Goal: Transaction & Acquisition: Purchase product/service

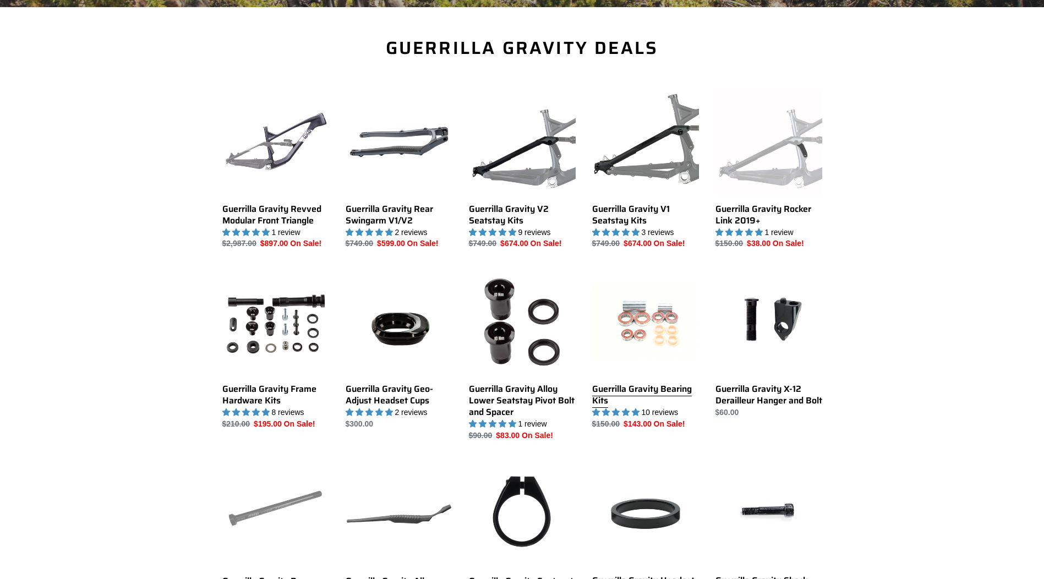
scroll to position [385, 0]
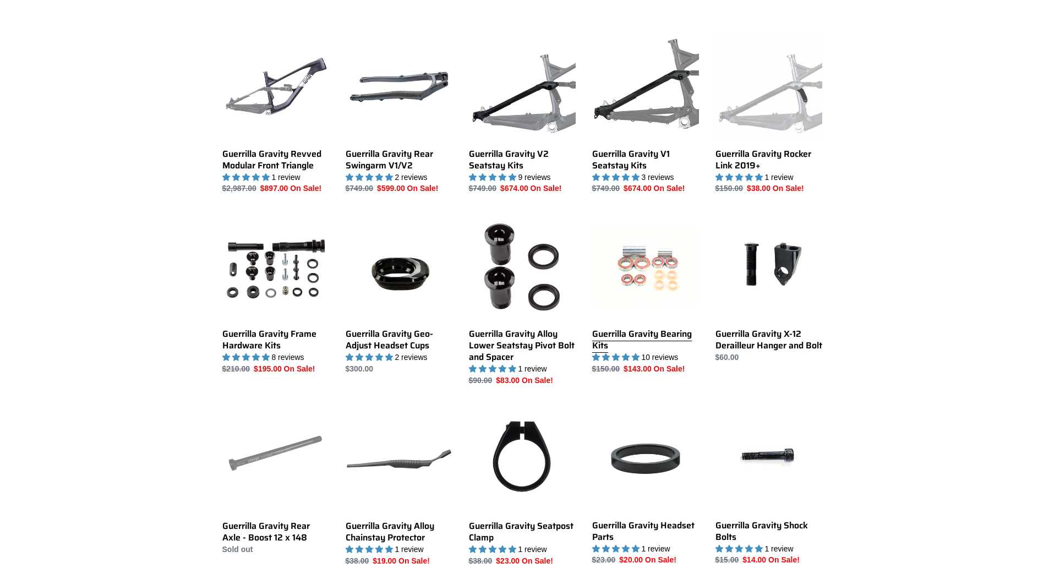
click at [652, 274] on link "Guerrilla Gravity Bearing Kits" at bounding box center [645, 294] width 107 height 161
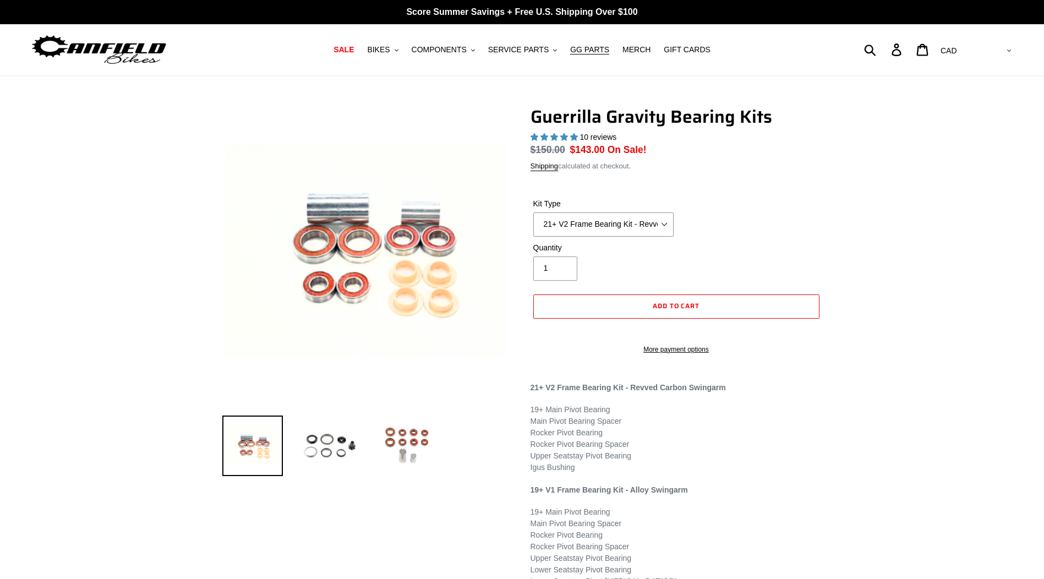
select select "highest-rating"
click at [634, 226] on select "21+ V2 Frame Bearing Kit - Revved Carbon Swingarm - (ETA 10/30/25) 19+ V1 Frame…" at bounding box center [604, 225] width 140 height 24
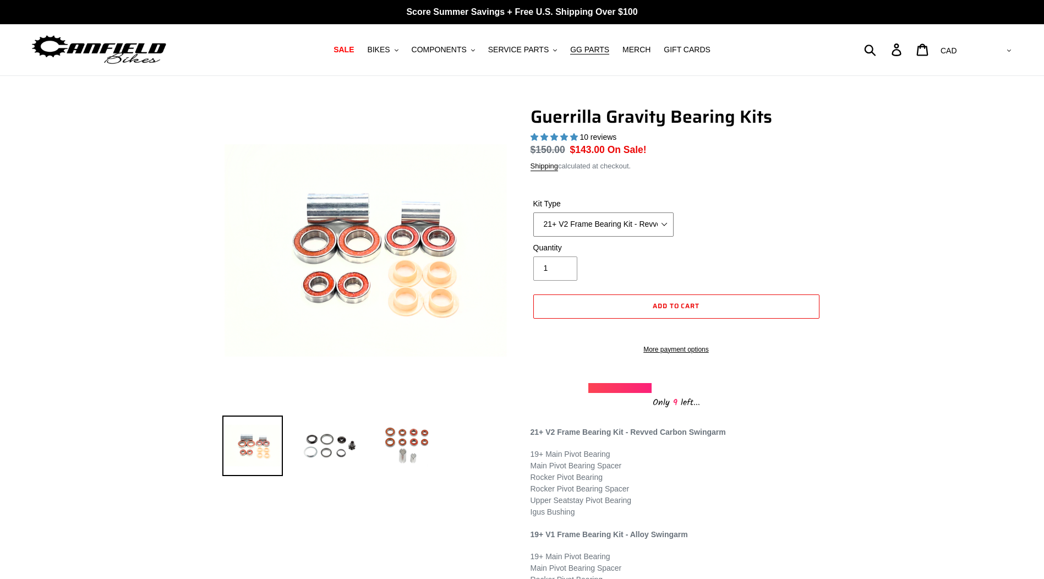
click at [634, 226] on select "21+ V2 Frame Bearing Kit - Revved Carbon Swingarm - (ETA 10/30/25) 19+ V1 Frame…" at bounding box center [604, 225] width 140 height 24
type input "2"
click at [564, 266] on input "2" at bounding box center [556, 269] width 44 height 24
click at [676, 307] on span "Add to cart" at bounding box center [676, 306] width 47 height 10
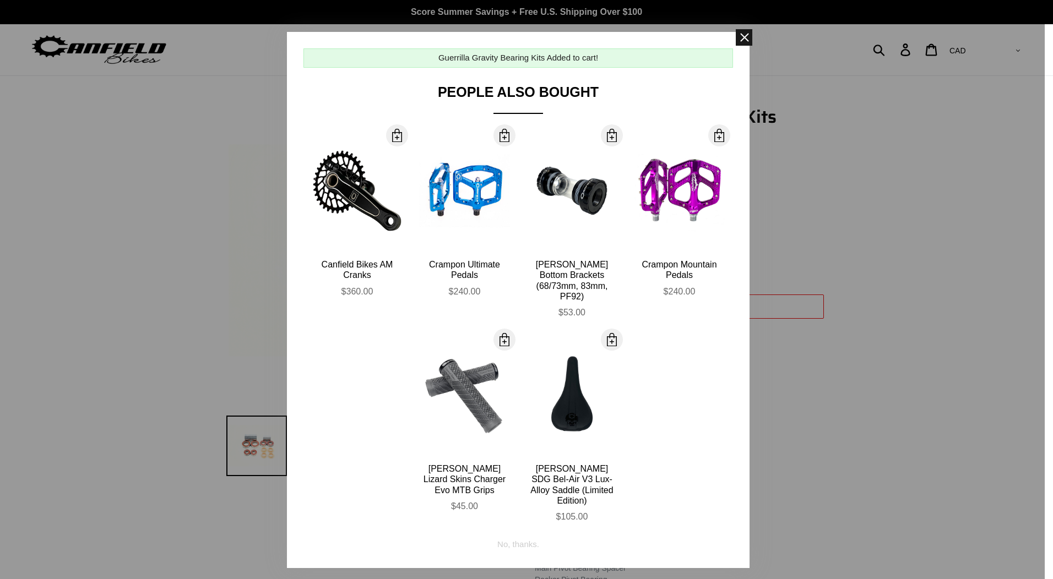
click at [740, 39] on span at bounding box center [744, 37] width 17 height 17
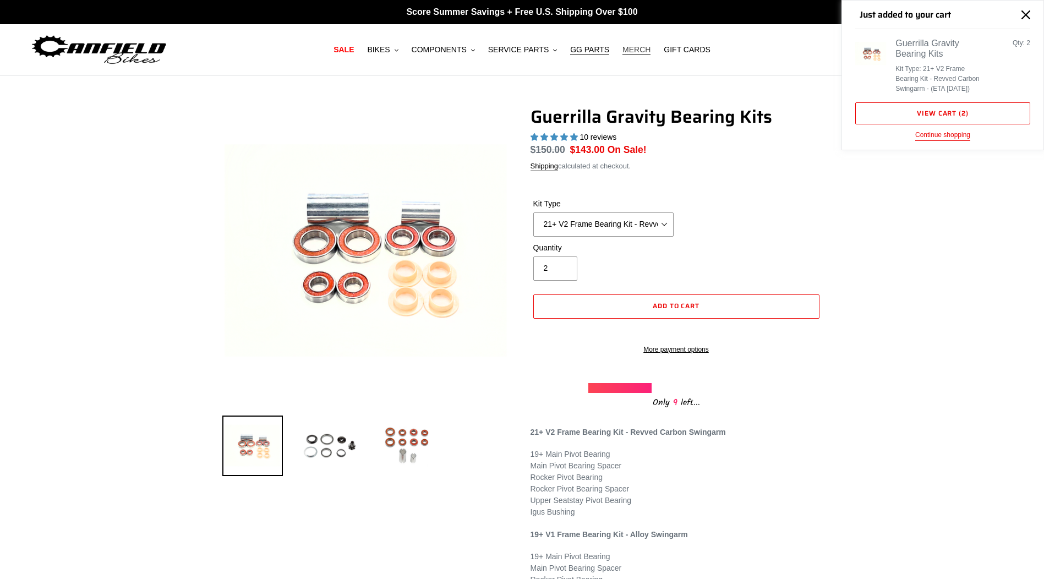
click at [632, 48] on span "MERCH" at bounding box center [637, 49] width 28 height 9
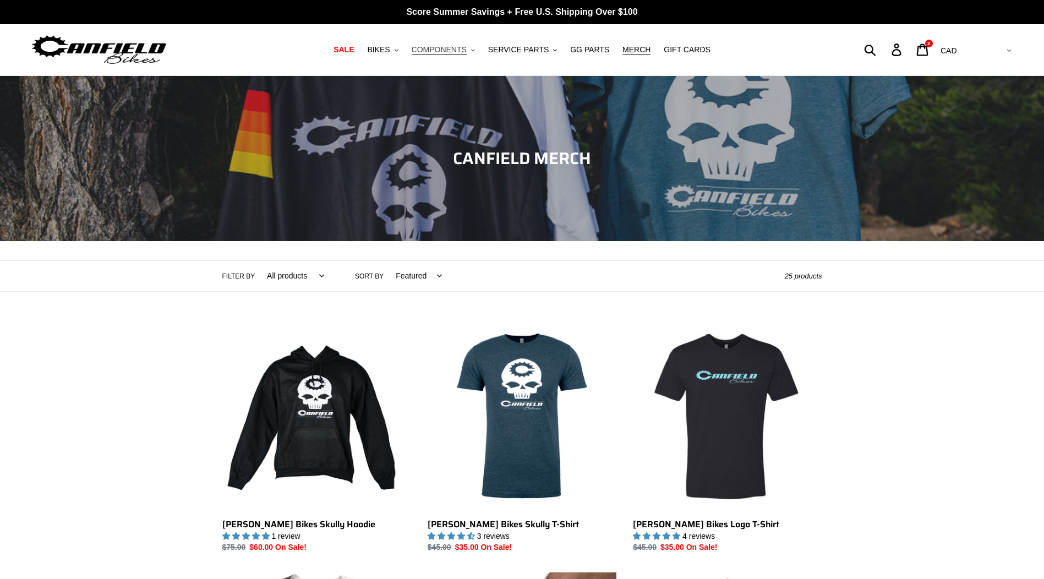
click at [458, 53] on span "COMPONENTS" at bounding box center [439, 49] width 55 height 9
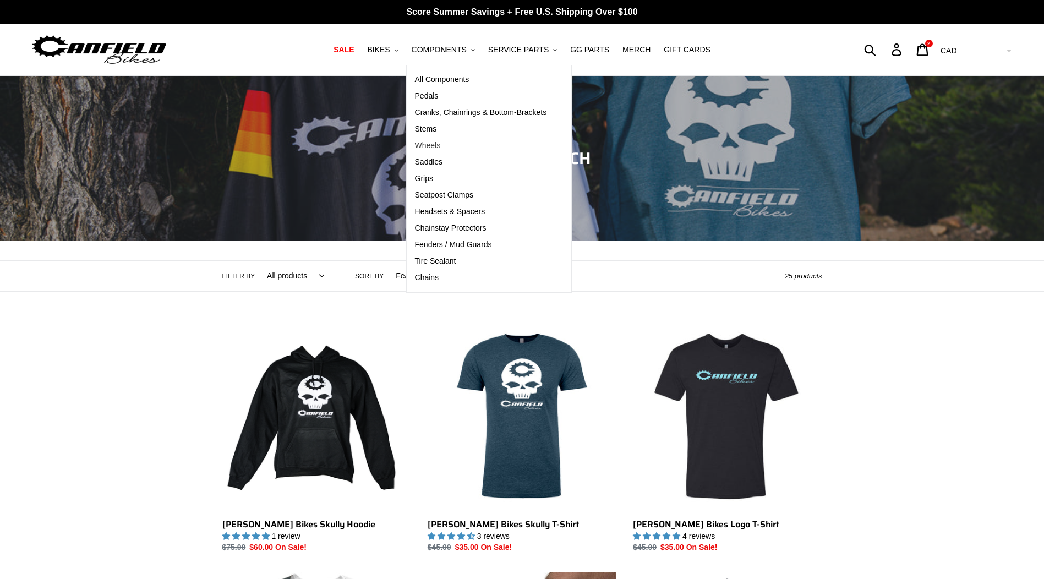
click at [440, 145] on span "Wheels" at bounding box center [428, 145] width 26 height 9
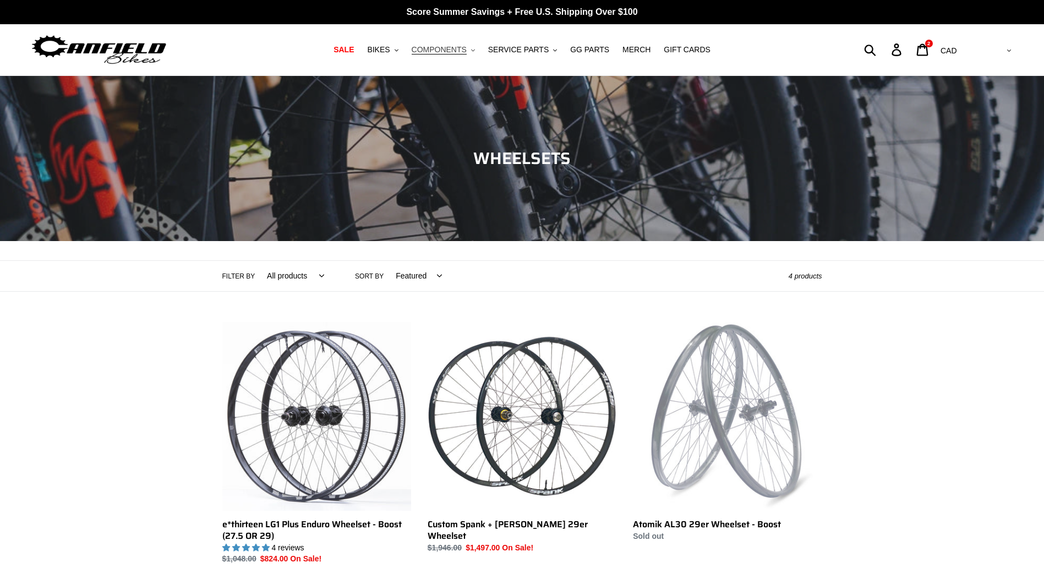
click at [460, 56] on button "COMPONENTS .cls-1{fill:#231f20}" at bounding box center [443, 49] width 74 height 15
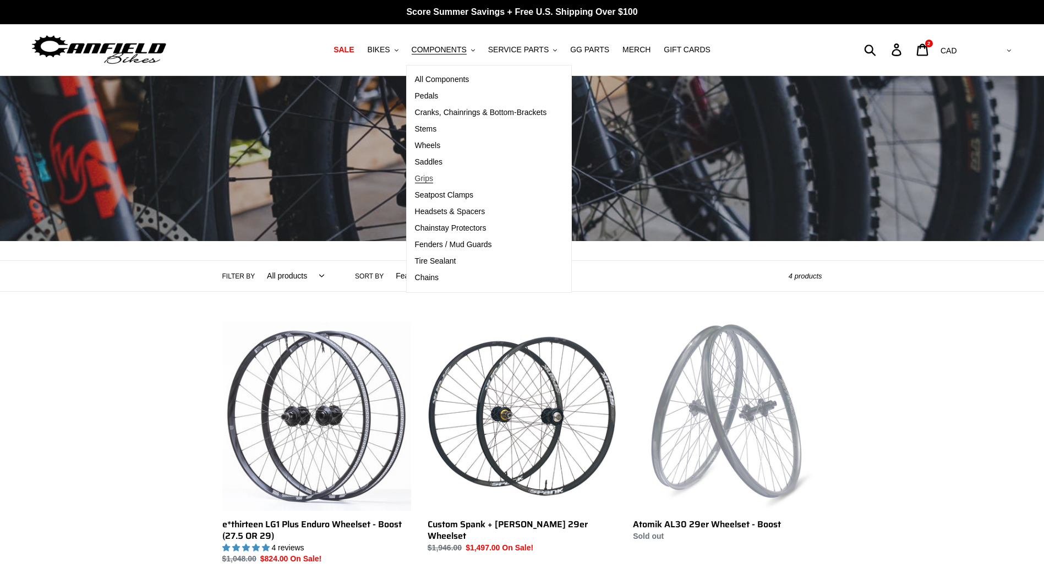
click at [433, 177] on span "Grips" at bounding box center [424, 178] width 18 height 9
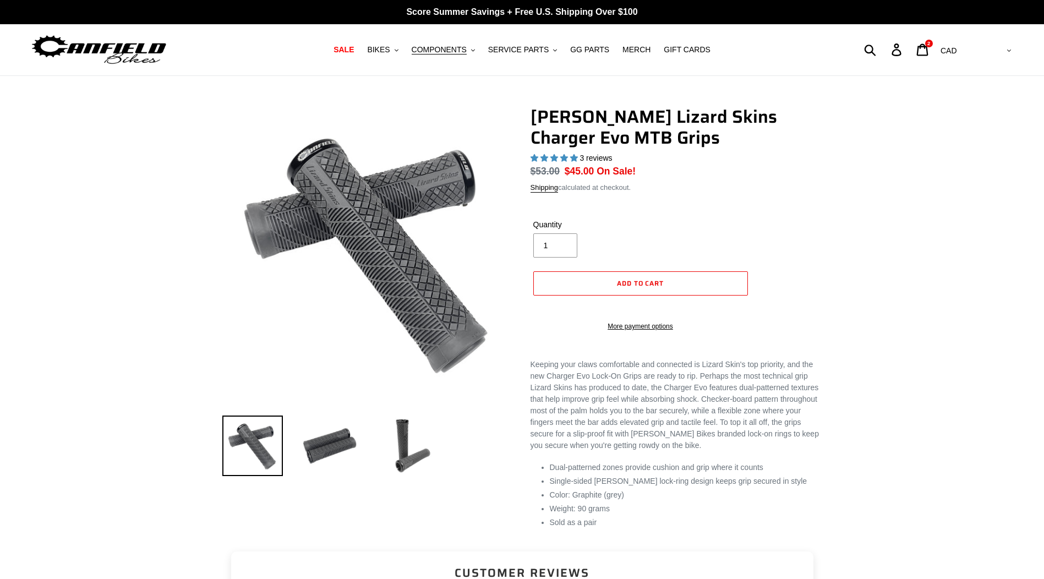
select select "highest-rating"
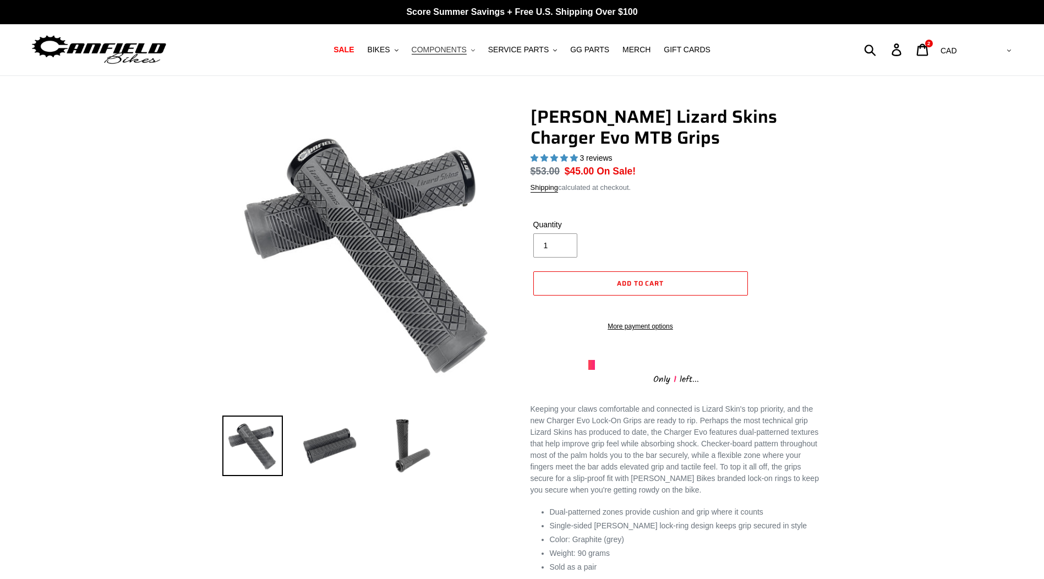
click at [436, 47] on span "COMPONENTS" at bounding box center [439, 49] width 55 height 9
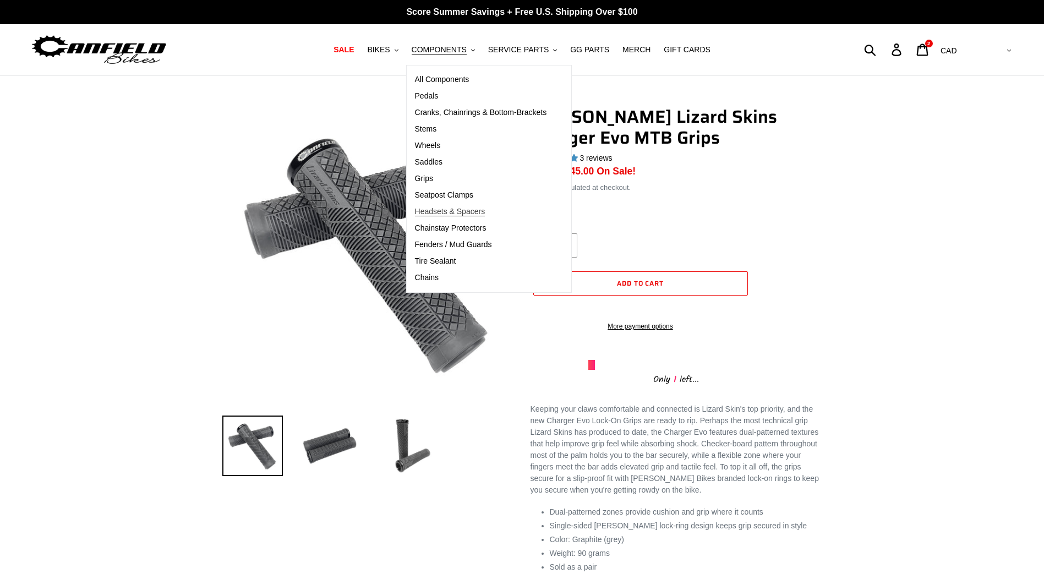
click at [465, 212] on span "Headsets & Spacers" at bounding box center [450, 211] width 70 height 9
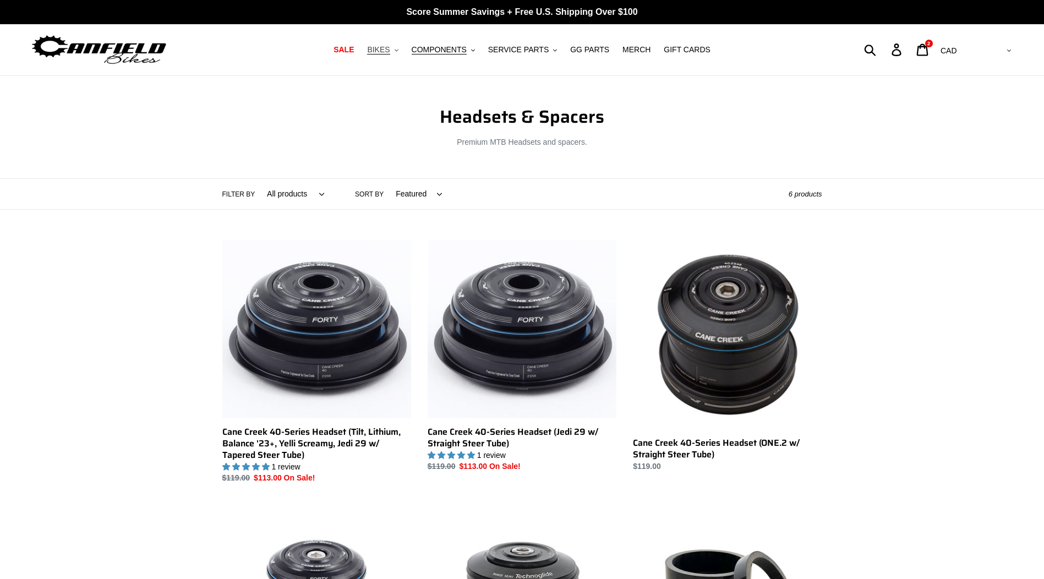
click at [390, 52] on span "BIKES" at bounding box center [378, 49] width 23 height 9
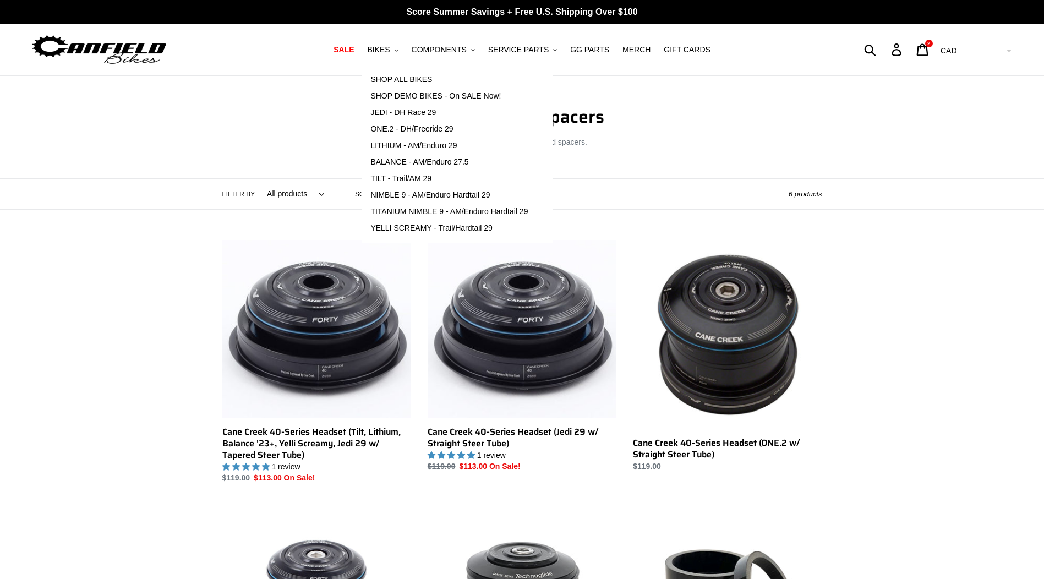
click at [354, 53] on span "SALE" at bounding box center [344, 49] width 20 height 9
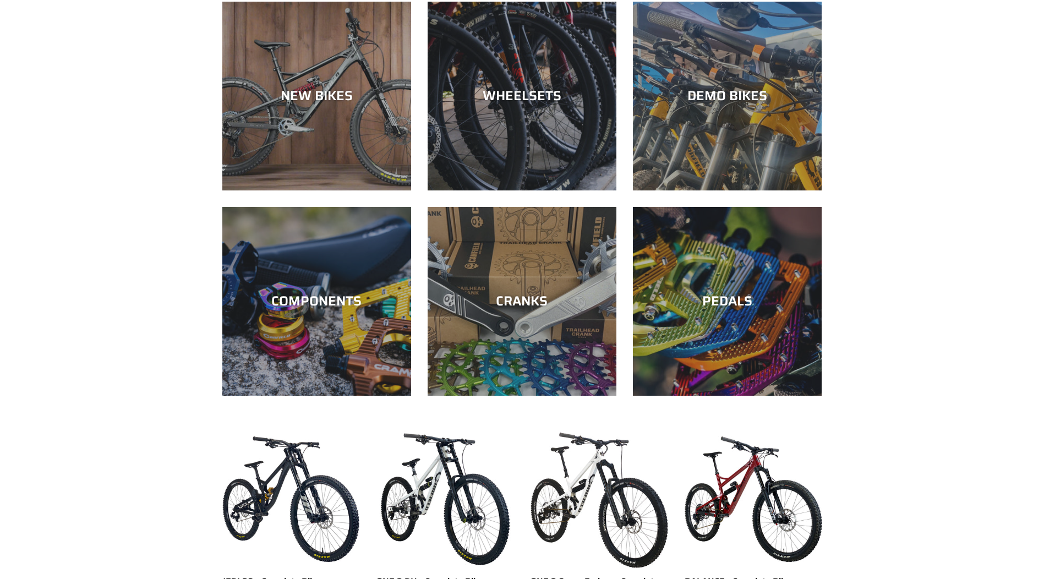
scroll to position [330, 0]
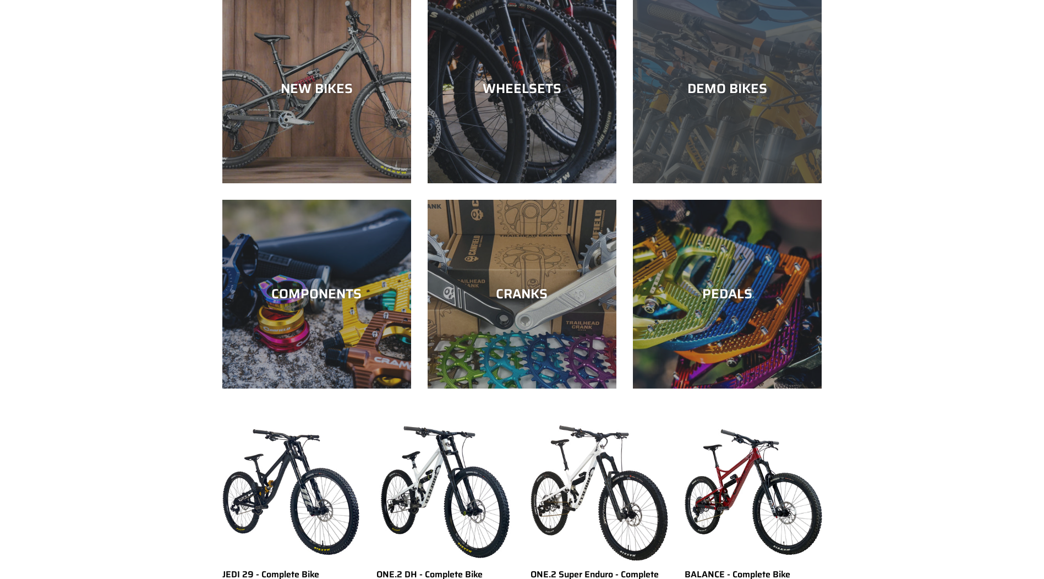
click at [753, 183] on div "DEMO BIKES" at bounding box center [727, 183] width 189 height 0
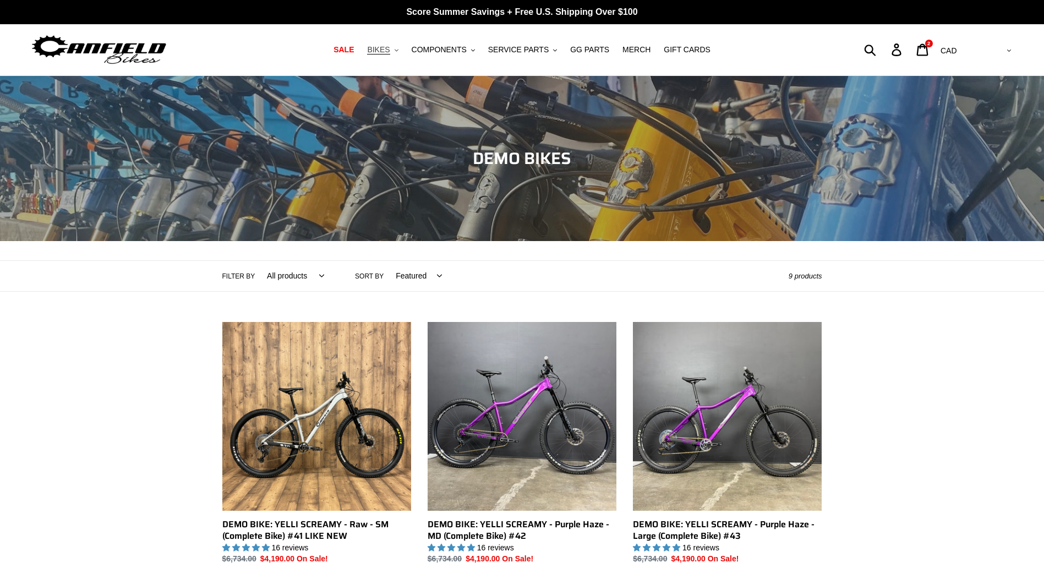
click at [390, 52] on span "BIKES" at bounding box center [378, 49] width 23 height 9
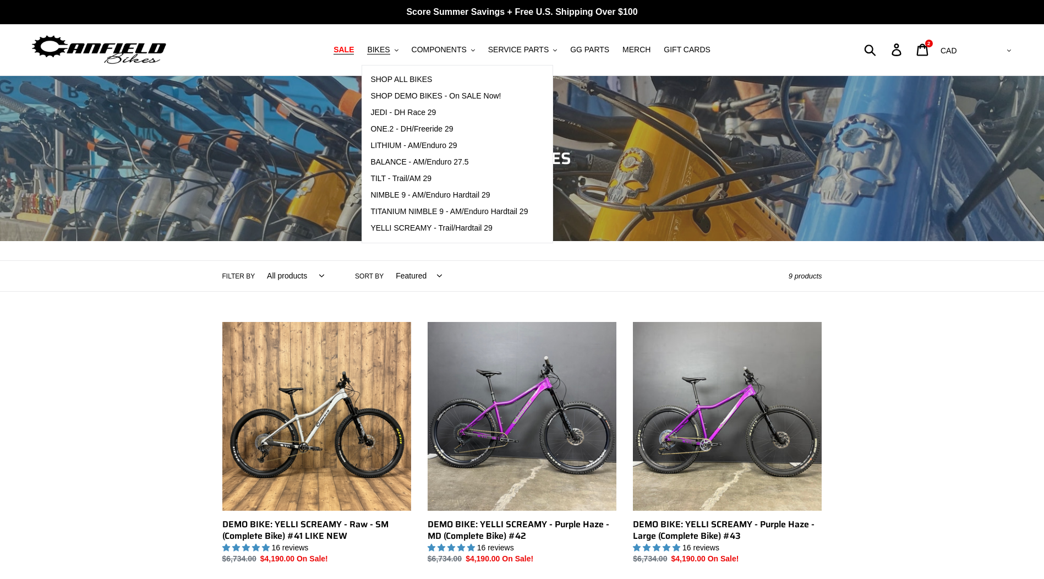
click at [360, 53] on link "SALE" at bounding box center [343, 49] width 31 height 15
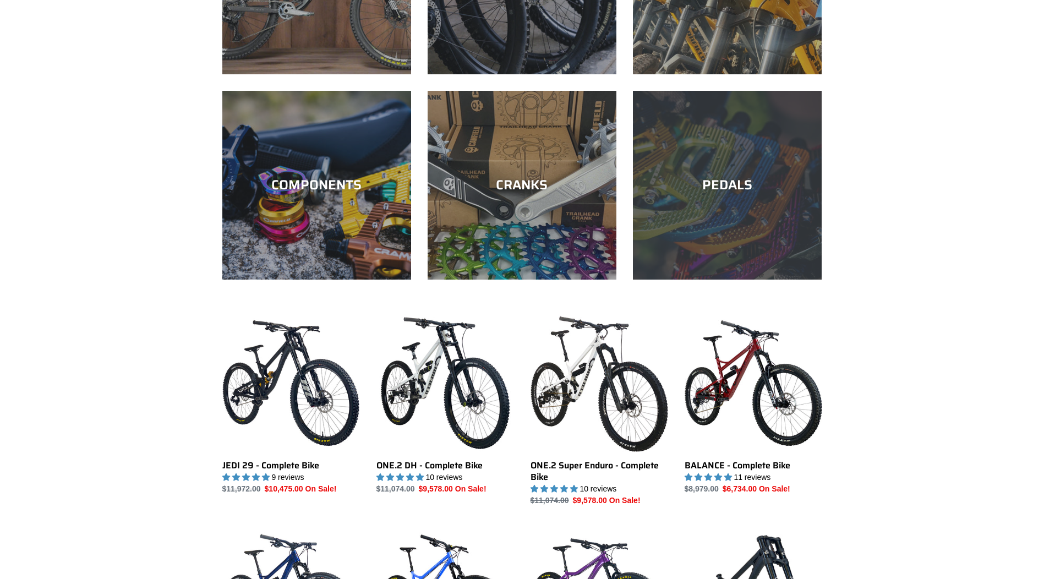
scroll to position [440, 0]
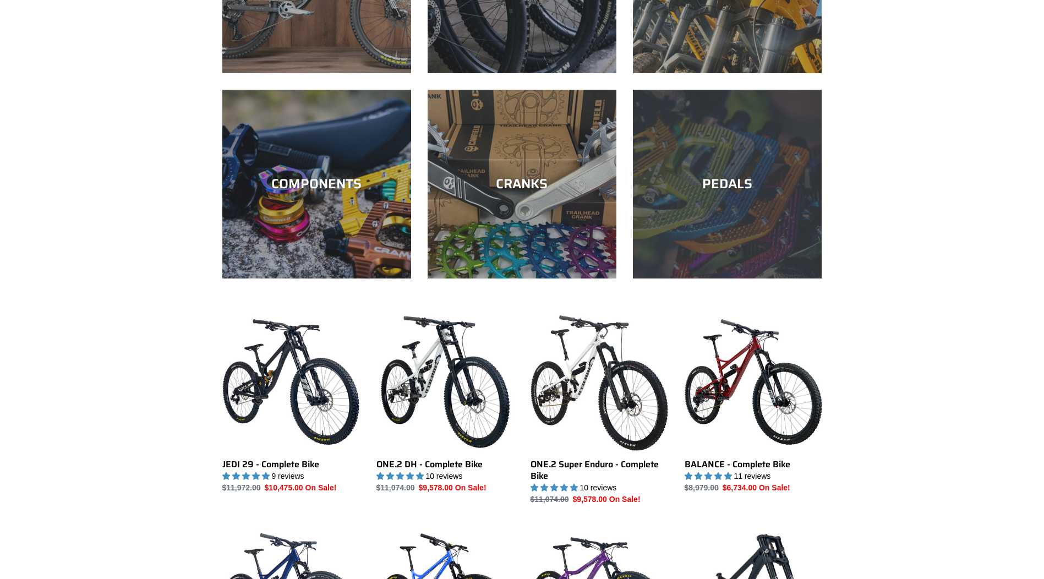
click at [708, 177] on div "PEDALS" at bounding box center [727, 184] width 189 height 16
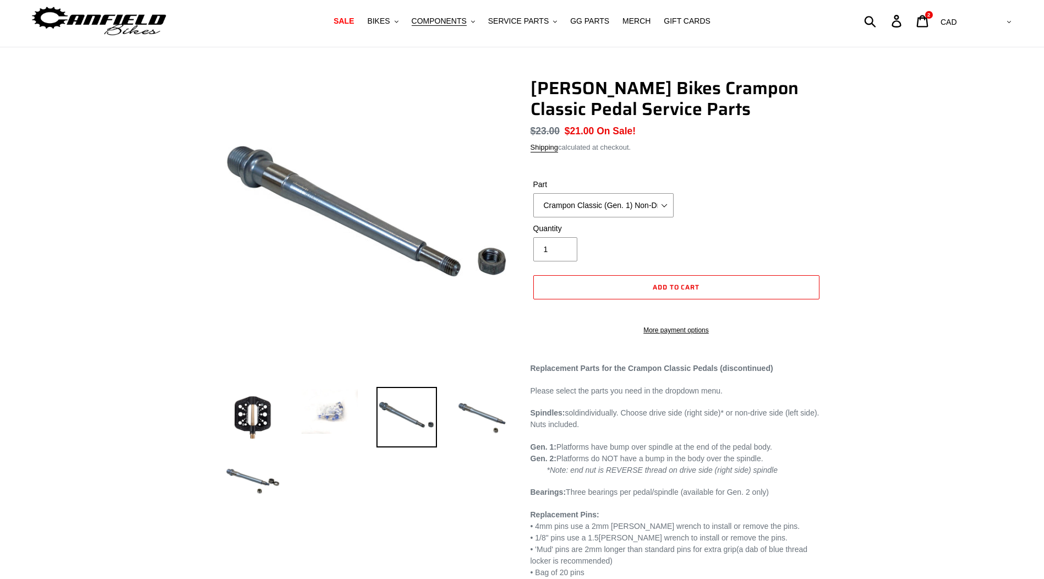
scroll to position [55, 0]
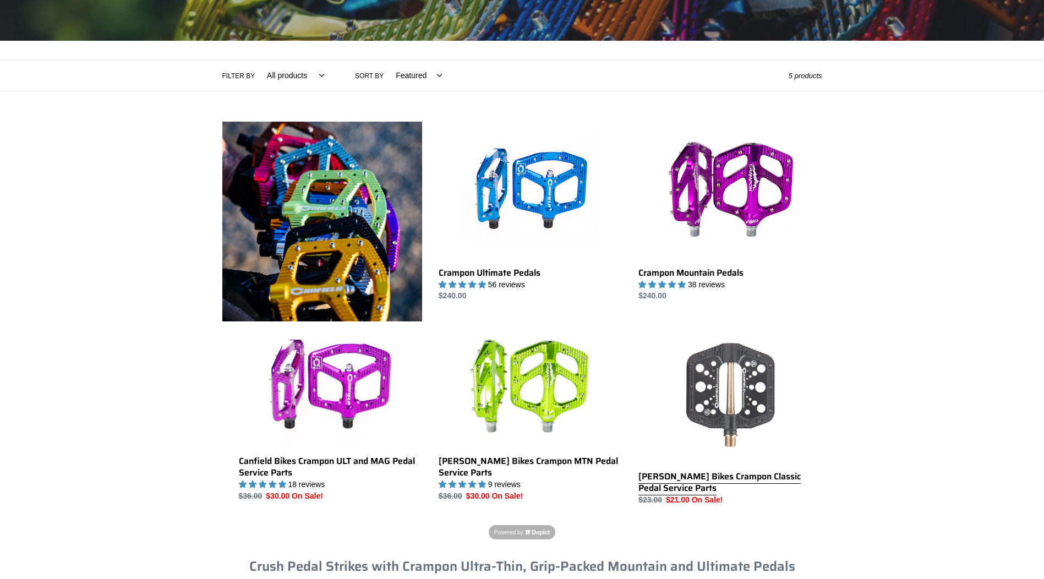
scroll to position [220, 0]
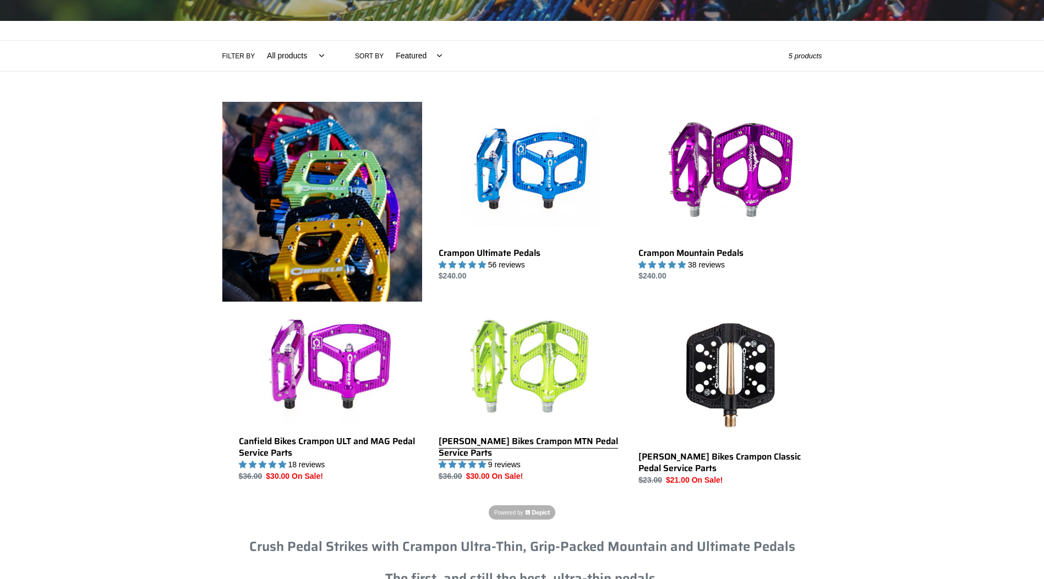
click at [499, 383] on link "[PERSON_NAME] Bikes Crampon MTN Pedal Service Parts" at bounding box center [530, 394] width 183 height 177
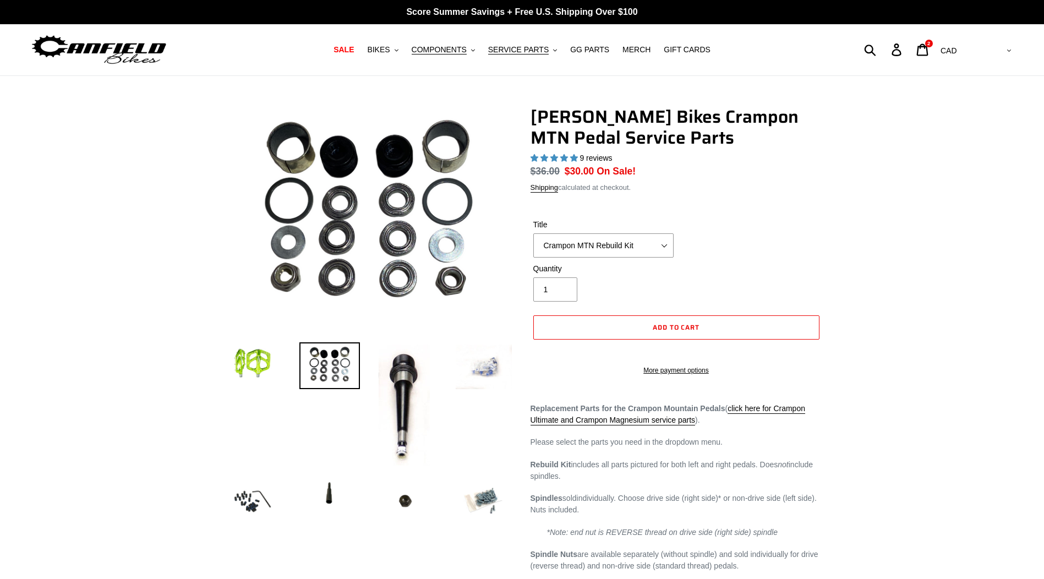
select select "highest-rating"
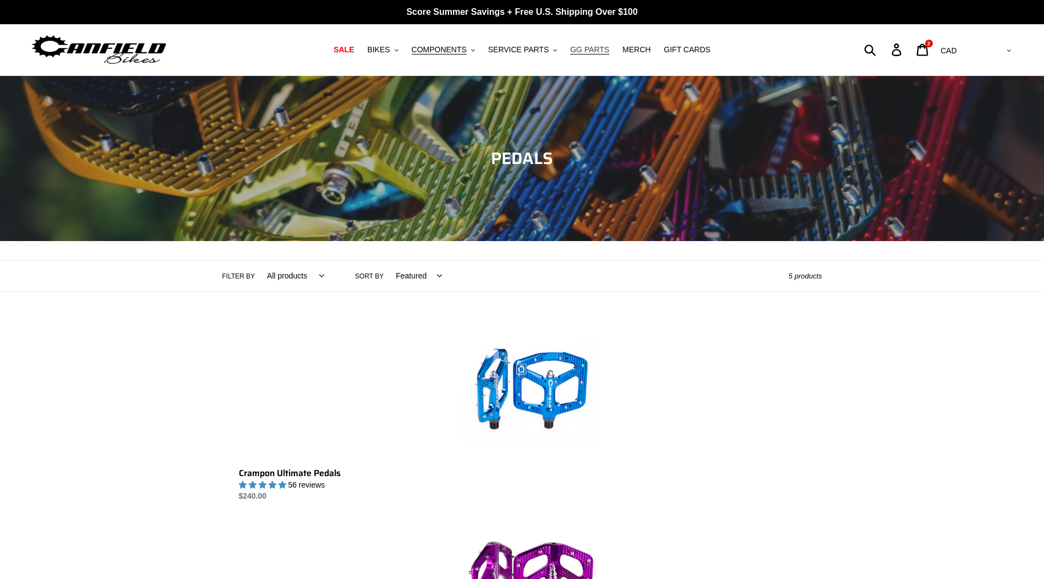
click at [597, 48] on span "GG PARTS" at bounding box center [589, 49] width 39 height 9
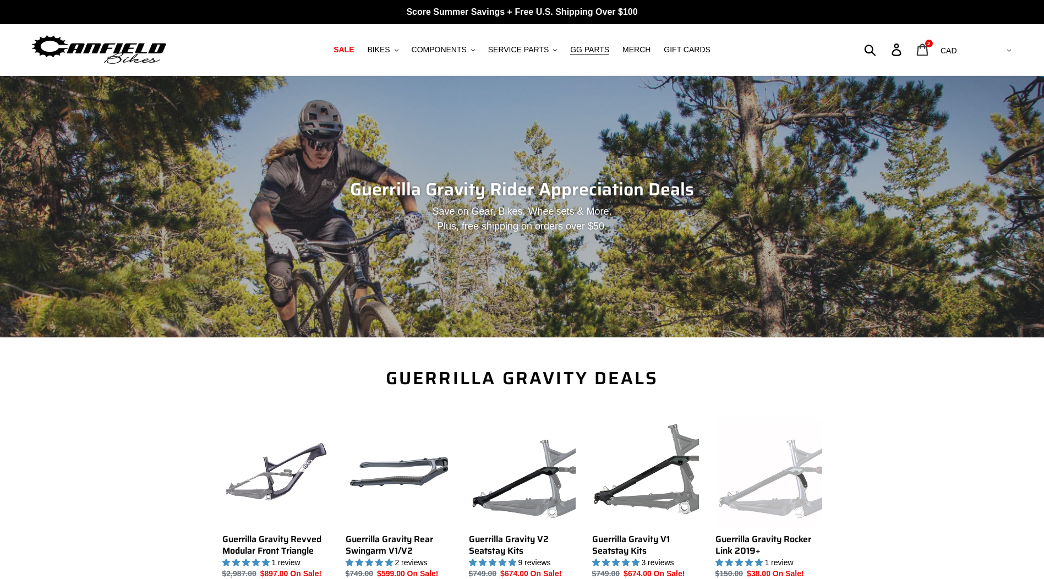
click at [929, 51] on icon at bounding box center [923, 49] width 12 height 13
